Goal: Information Seeking & Learning: Learn about a topic

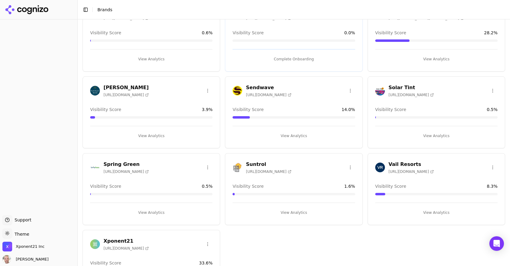
scroll to position [93, 0]
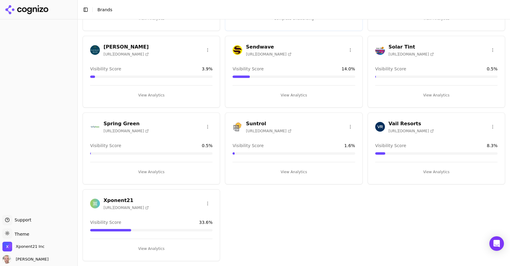
click at [122, 197] on h3 "Xponent21" at bounding box center [126, 200] width 45 height 7
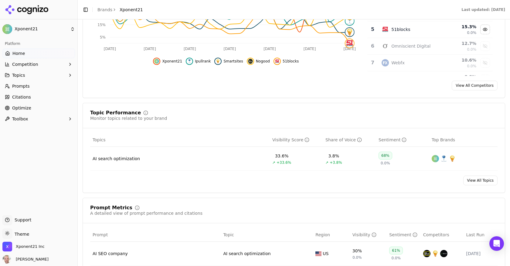
scroll to position [183, 0]
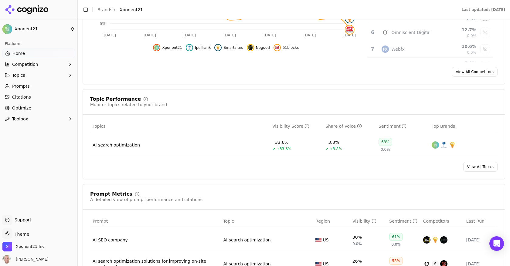
click at [24, 75] on span "Topics" at bounding box center [18, 75] width 13 height 6
click at [34, 83] on span "AI search optimization" at bounding box center [38, 85] width 53 height 6
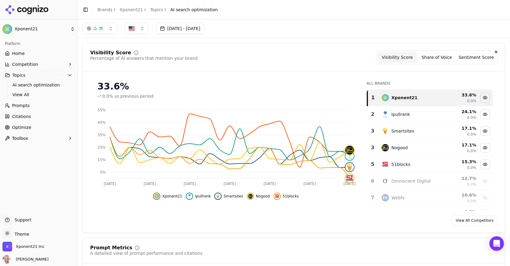
click at [35, 104] on link "Prompts" at bounding box center [38, 106] width 73 height 10
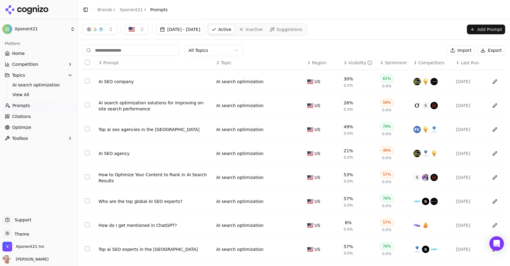
click at [352, 62] on div "Visibility" at bounding box center [360, 63] width 24 height 6
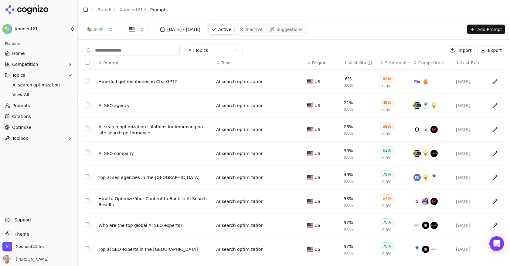
click at [188, 86] on td "How do I get mentioned in ChatGPT?" at bounding box center [154, 82] width 117 height 24
click at [135, 79] on div "How do I get mentioned in ChatGPT?" at bounding box center [155, 82] width 113 height 6
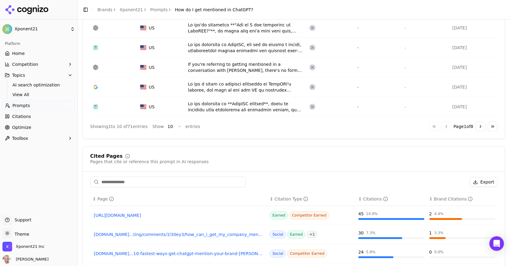
scroll to position [379, 0]
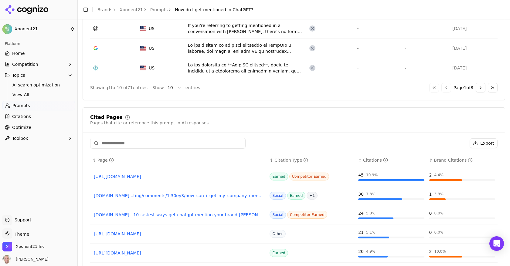
click at [486, 85] on div "Go to first page Go to previous page Page 1 of 8 Go to next page Go to last page" at bounding box center [463, 88] width 68 height 10
click at [484, 86] on button "Go to next page" at bounding box center [481, 88] width 10 height 10
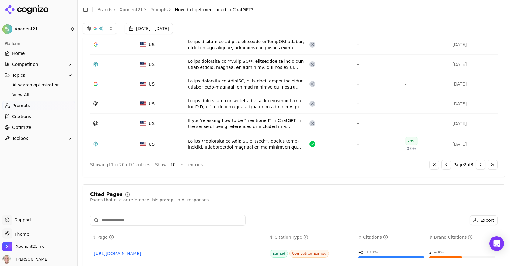
scroll to position [297, 0]
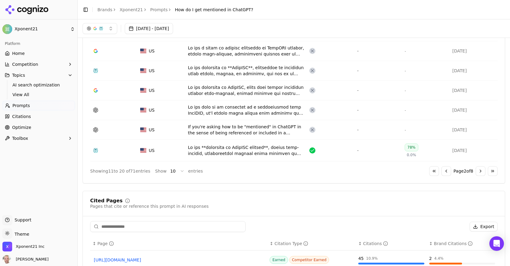
click at [233, 148] on div "Data table" at bounding box center [246, 150] width 117 height 12
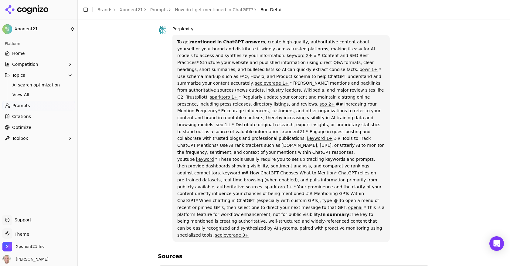
scroll to position [39, 0]
click at [222, 9] on link "How do I get mentioned in ChatGPT?" at bounding box center [214, 10] width 78 height 6
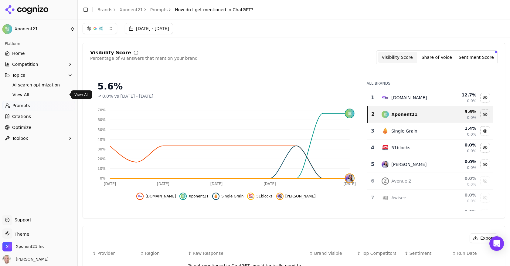
click at [26, 104] on span "Prompts" at bounding box center [21, 106] width 18 height 6
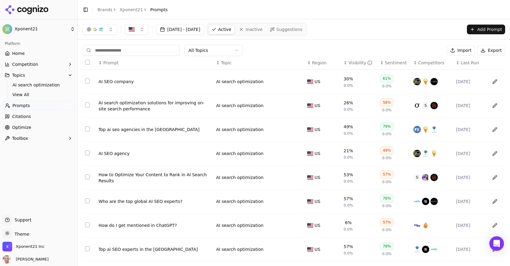
click at [352, 64] on div "Visibility" at bounding box center [360, 63] width 24 height 6
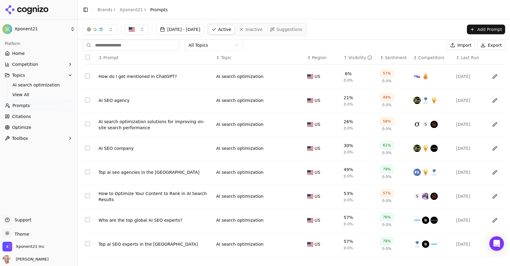
scroll to position [6, 0]
click at [23, 53] on span "Home" at bounding box center [18, 53] width 12 height 6
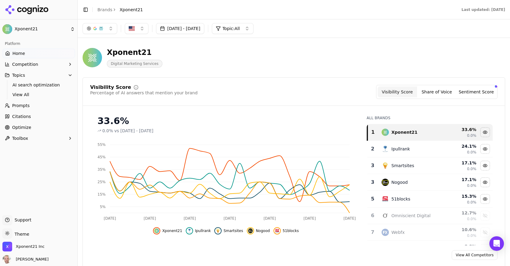
click at [471, 90] on button "Sentiment Score" at bounding box center [476, 92] width 39 height 11
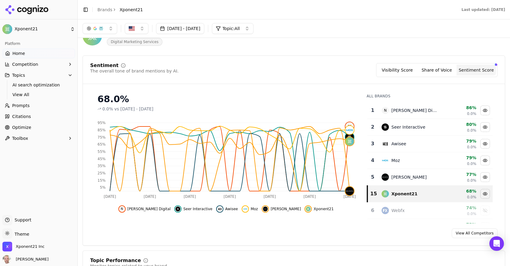
scroll to position [22, 0]
click at [27, 117] on span "Citations" at bounding box center [21, 117] width 19 height 6
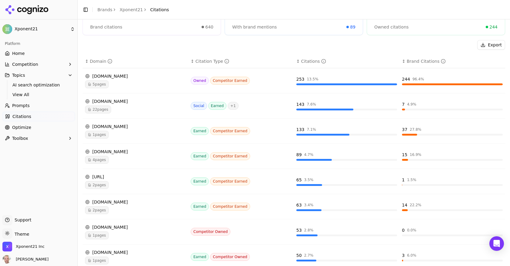
scroll to position [141, 0]
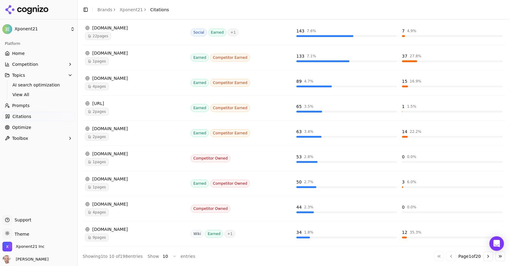
click at [491, 259] on button "Go to next page" at bounding box center [488, 257] width 10 height 10
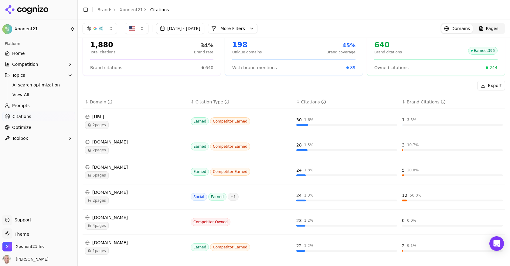
scroll to position [24, 0]
